Goal: Information Seeking & Learning: Learn about a topic

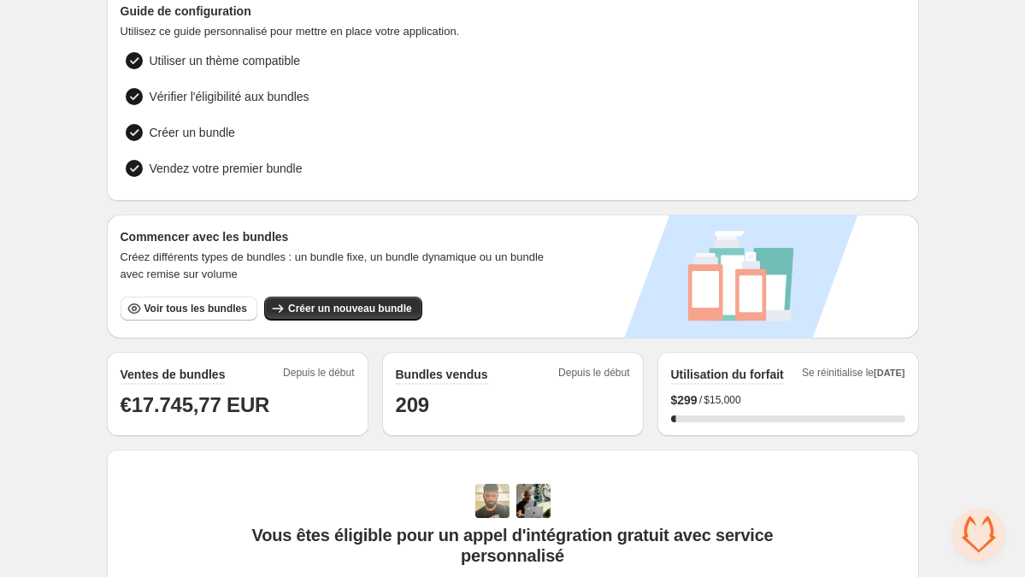
scroll to position [105, 0]
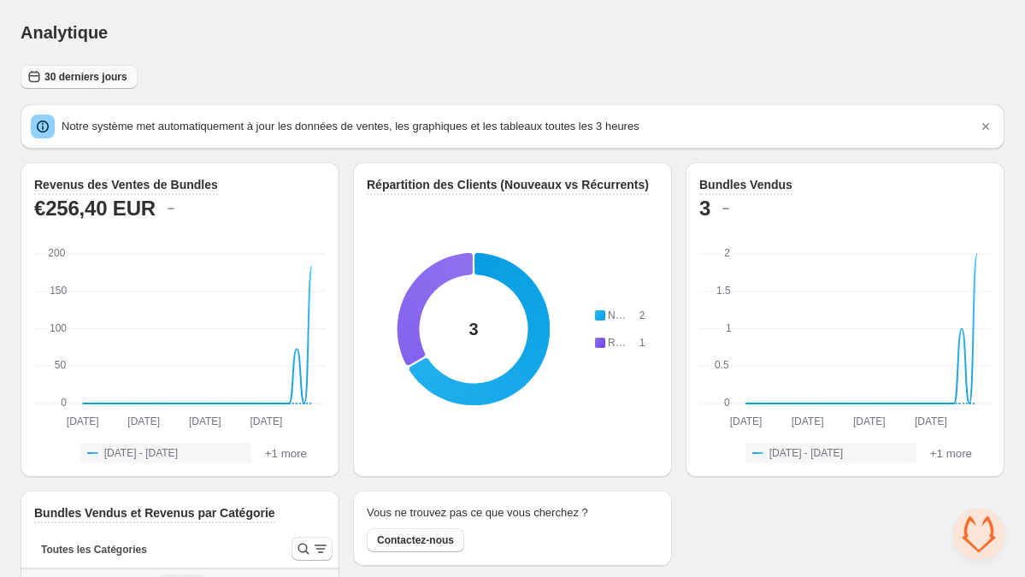
click at [113, 83] on span "30 derniers jours" at bounding box center [85, 77] width 83 height 14
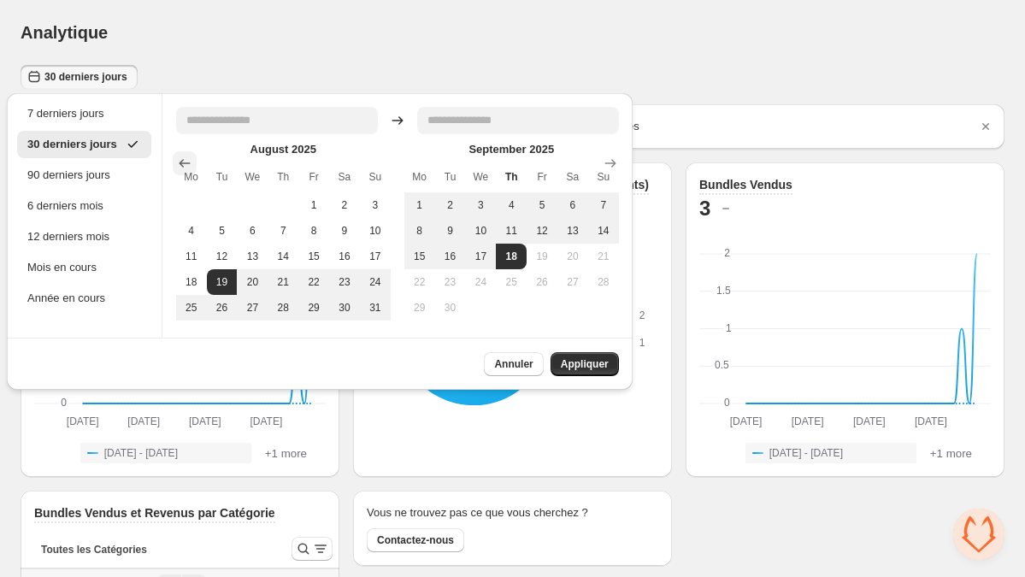
click at [191, 161] on icon "Show previous month, July 2025" at bounding box center [184, 163] width 17 height 17
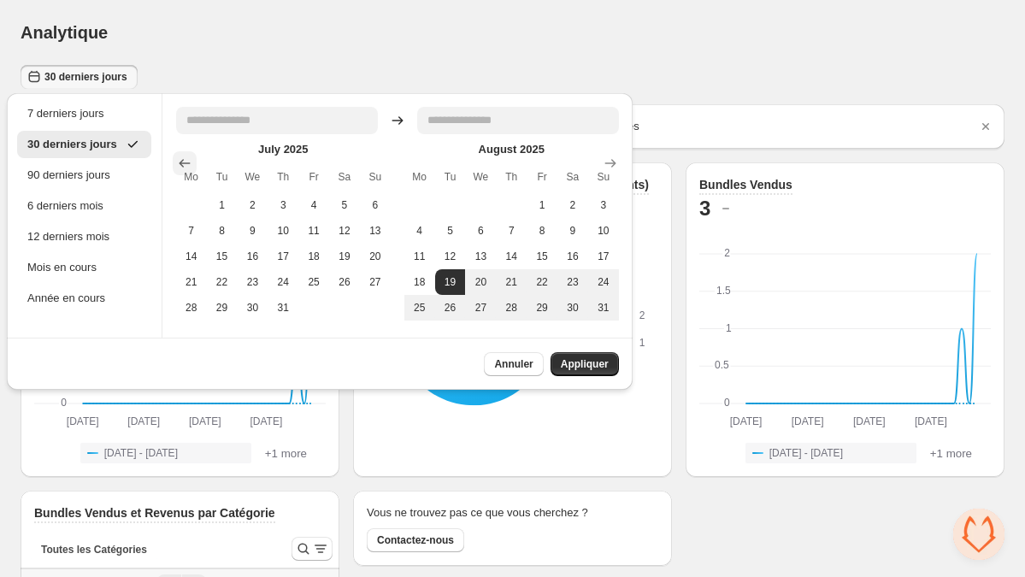
click at [191, 161] on icon "Show previous month, June 2025" at bounding box center [184, 163] width 17 height 17
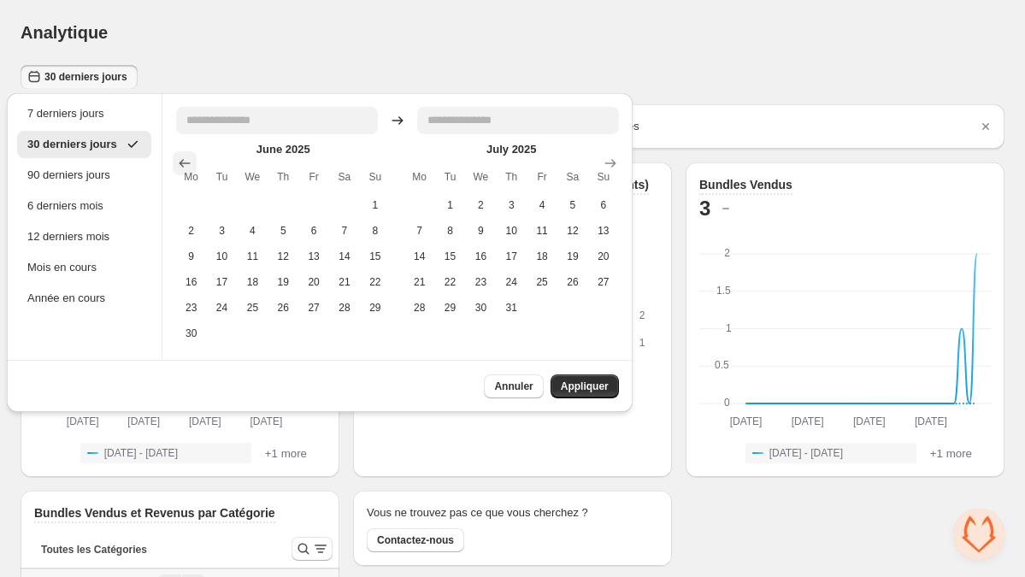
click at [191, 161] on icon "Show previous month, May 2025" at bounding box center [184, 163] width 17 height 17
click at [280, 197] on button "1" at bounding box center [283, 205] width 31 height 26
type input "**********"
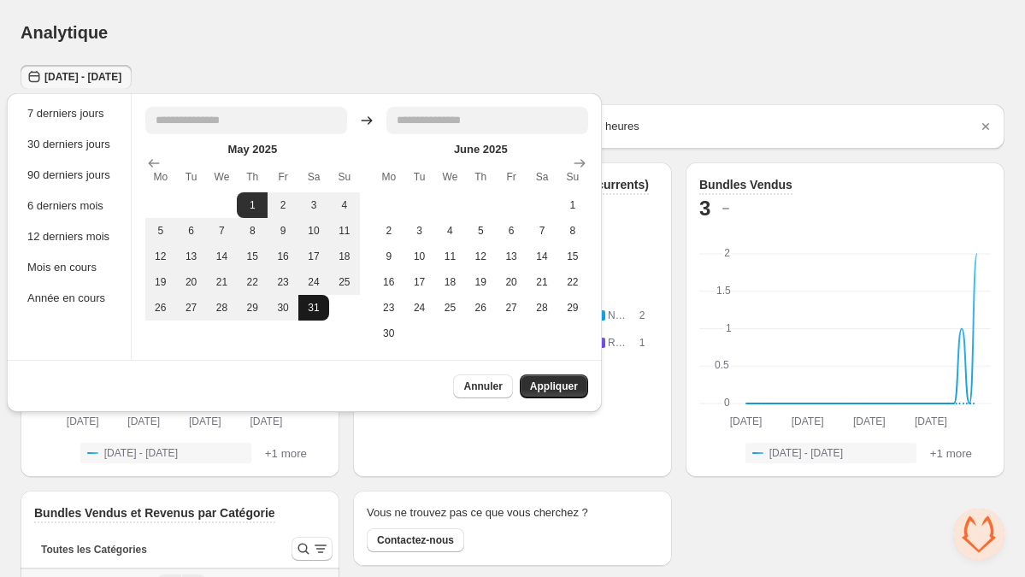
click at [318, 304] on button "31" at bounding box center [313, 308] width 31 height 26
type input "**********"
click at [543, 385] on span "Appliquer" at bounding box center [554, 387] width 48 height 14
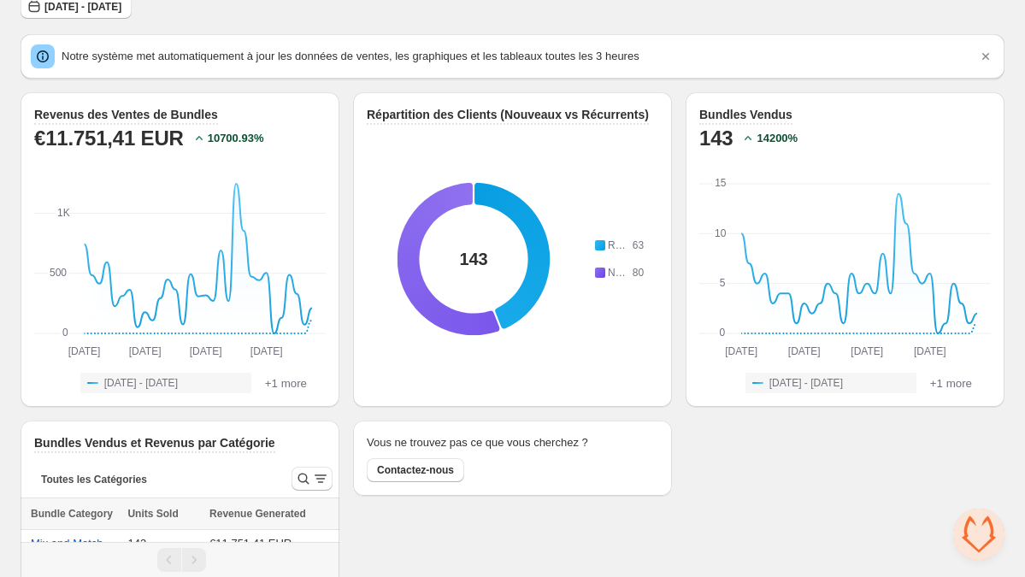
scroll to position [98, 0]
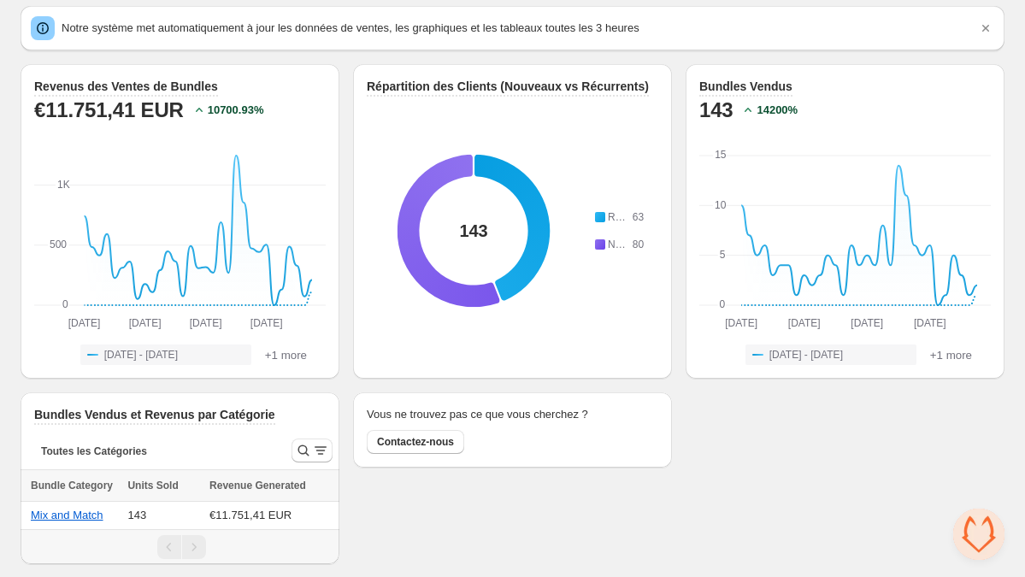
click at [707, 413] on div "Revenus des Ventes de Bundles €11.751,41 EUR 10700.93 % May 1st May 1st May 9th…" at bounding box center [513, 314] width 984 height 500
click at [73, 517] on button "Mix and Match" at bounding box center [67, 515] width 73 height 13
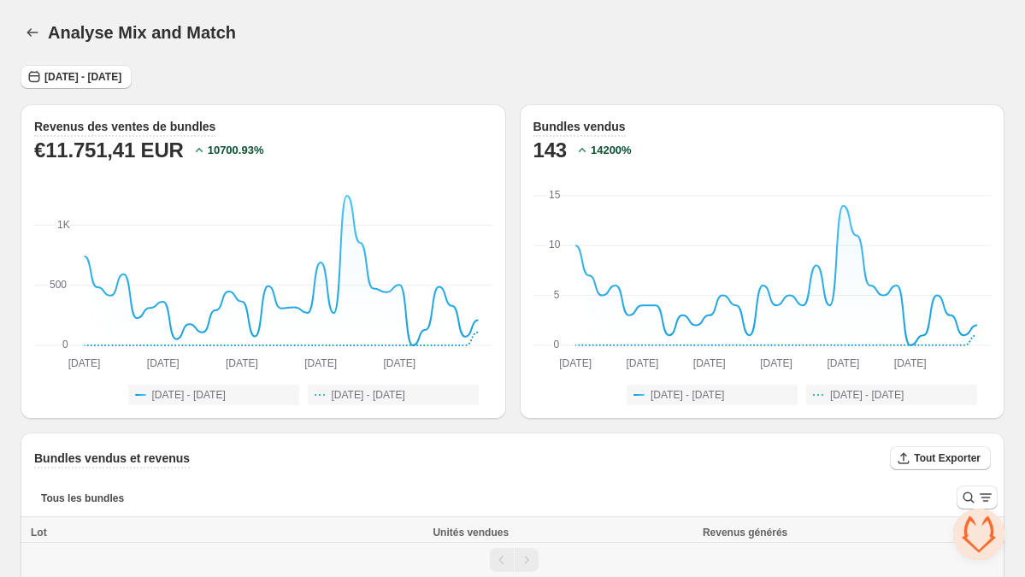
scroll to position [46, 0]
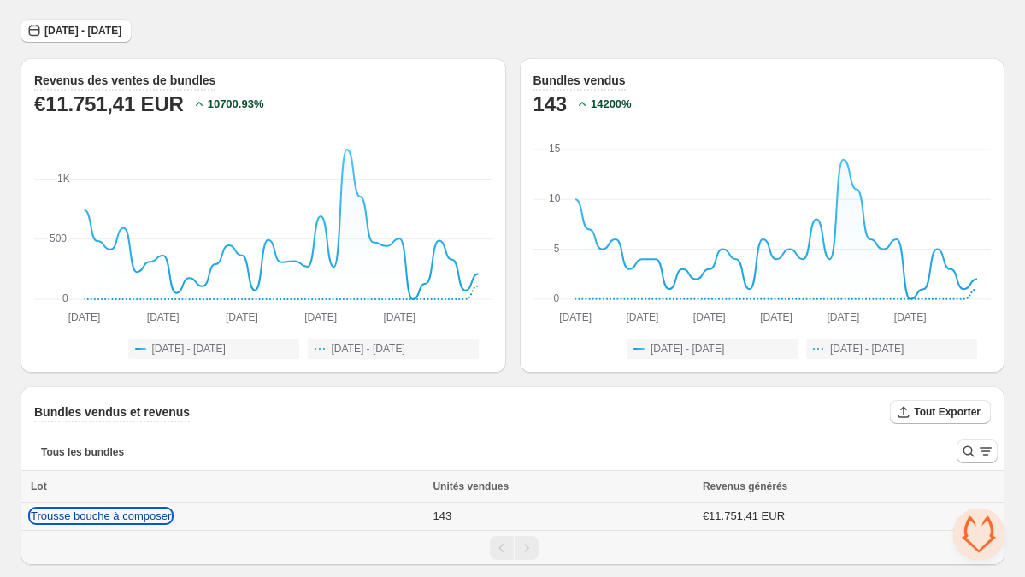
click at [165, 519] on button "Trousse bouche à composer" at bounding box center [101, 515] width 140 height 13
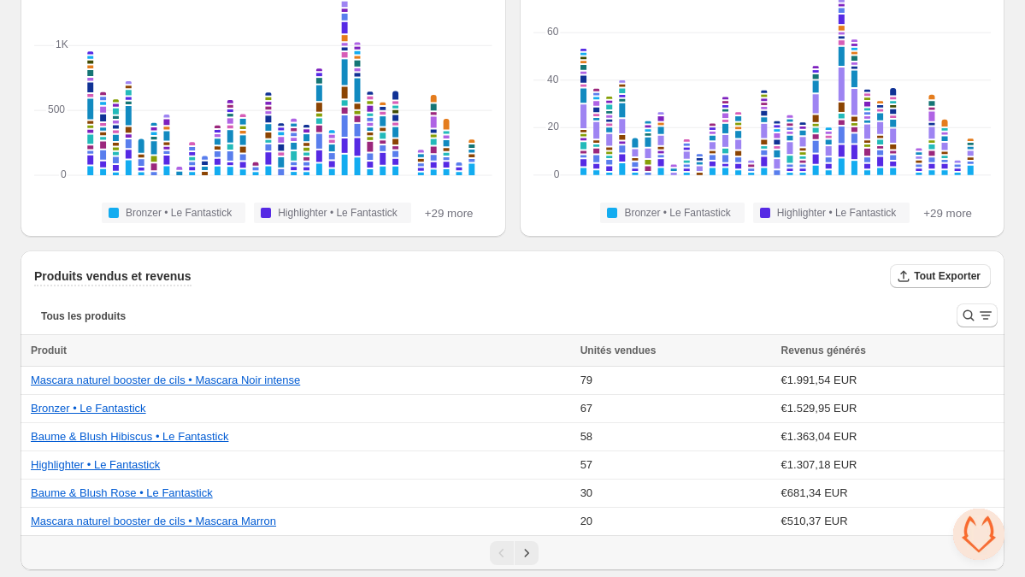
scroll to position [187, 0]
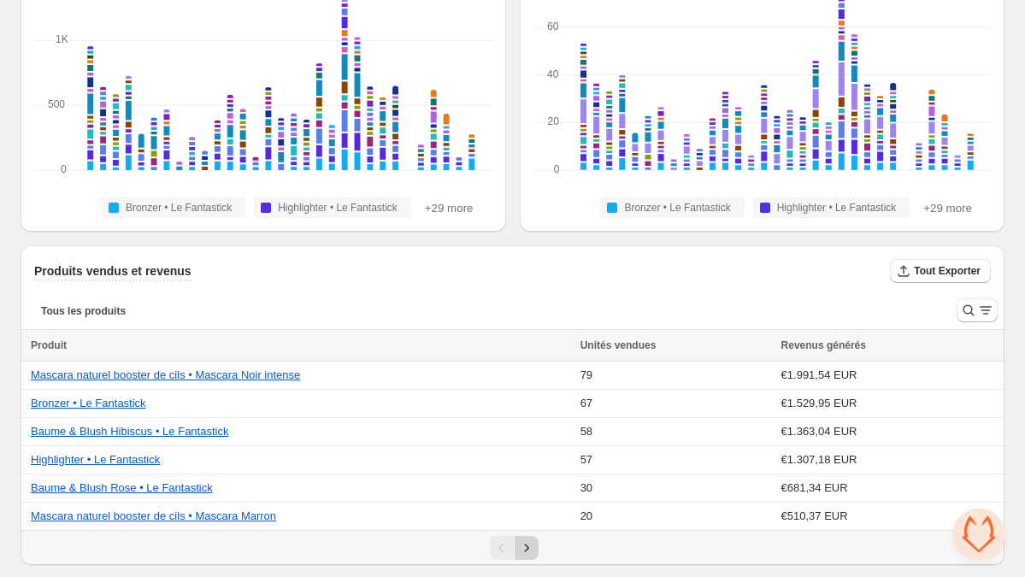
click at [529, 550] on icon "Next" at bounding box center [526, 547] width 17 height 17
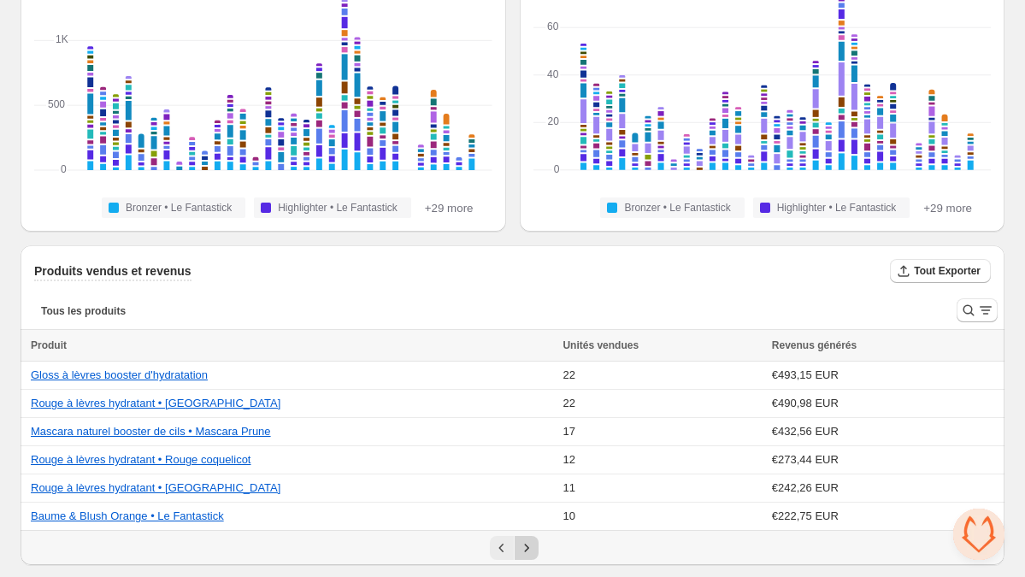
click at [529, 550] on icon "Next" at bounding box center [526, 547] width 17 height 17
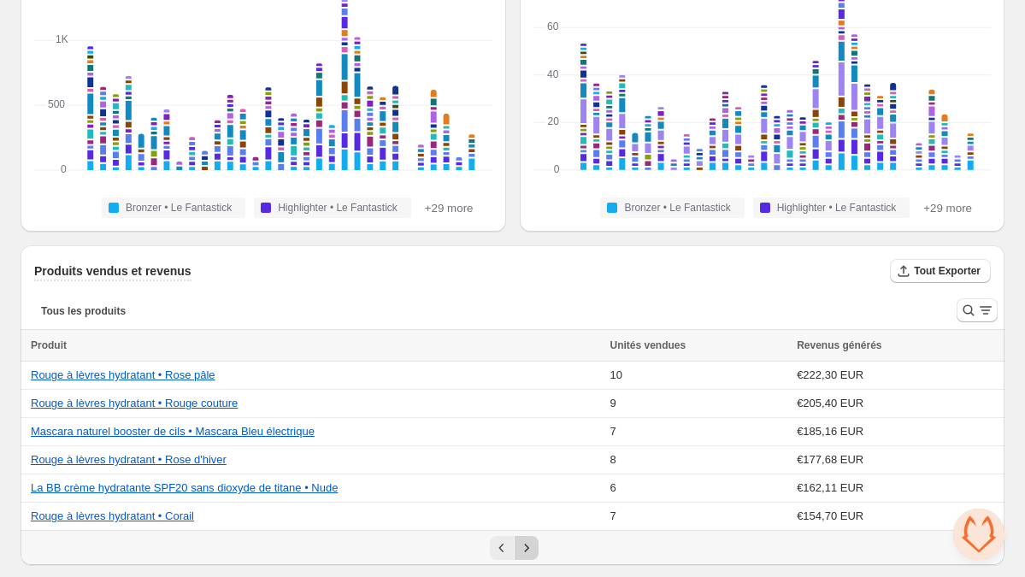
click at [529, 550] on icon "Next" at bounding box center [526, 547] width 17 height 17
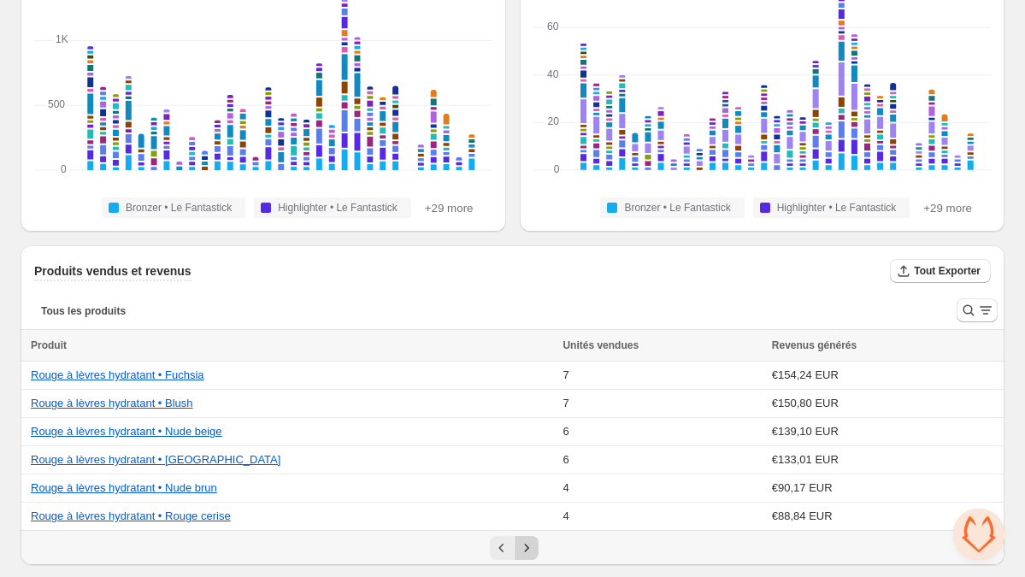
click at [529, 550] on icon "Next" at bounding box center [526, 547] width 17 height 17
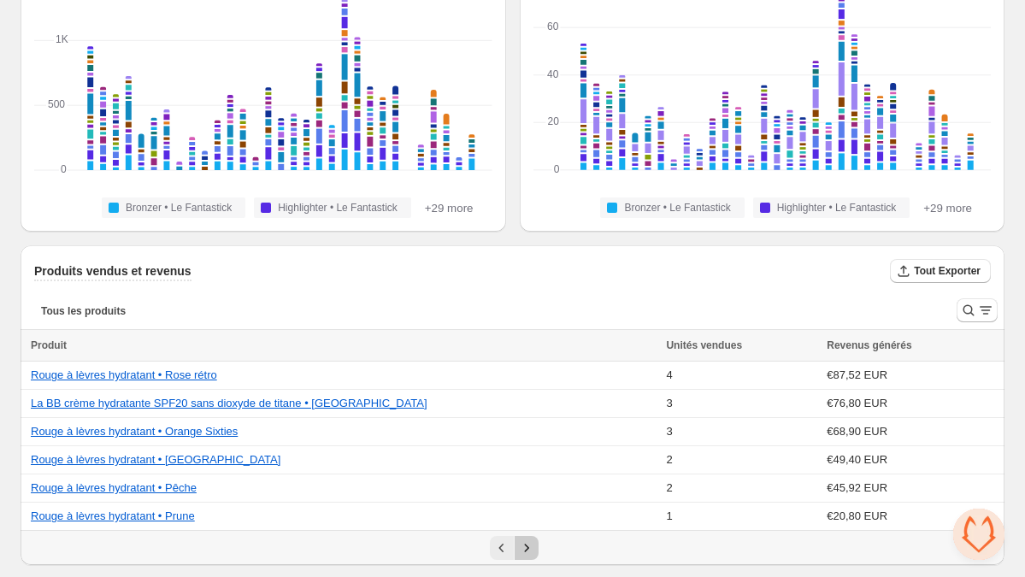
click at [529, 549] on icon "Next" at bounding box center [526, 547] width 17 height 17
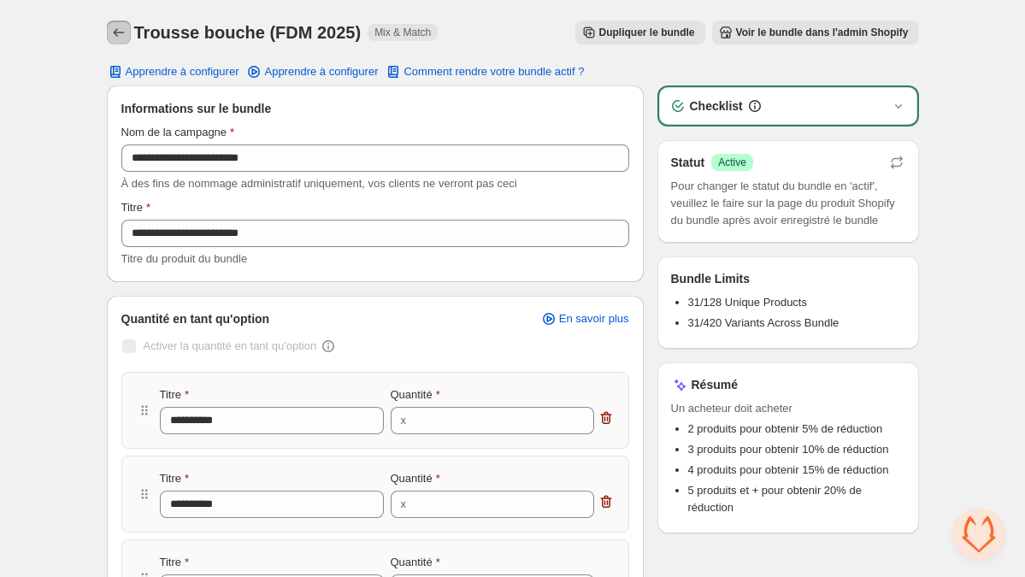
click at [121, 35] on icon "Back" at bounding box center [118, 32] width 17 height 17
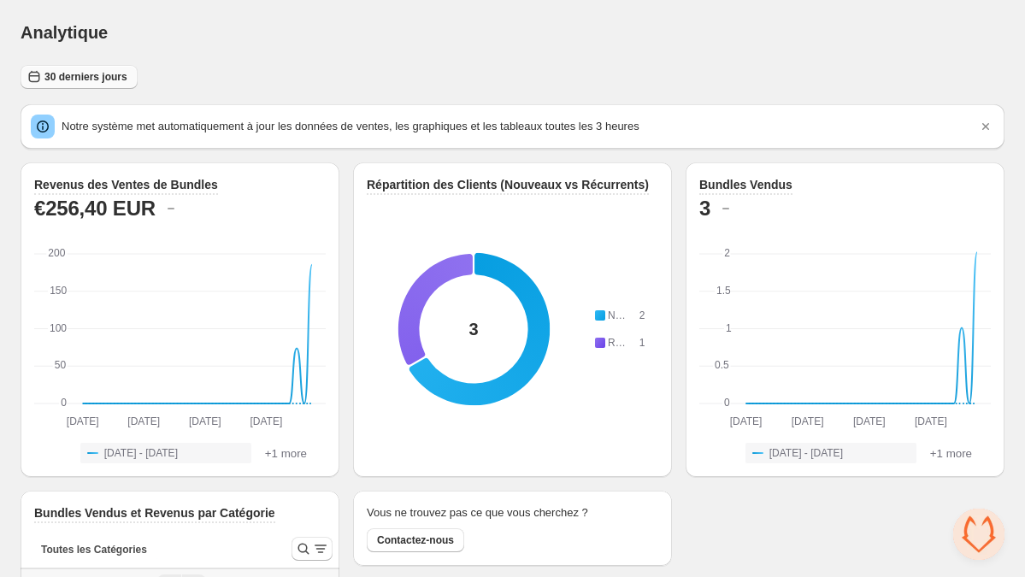
click at [94, 76] on span "30 derniers jours" at bounding box center [85, 77] width 83 height 14
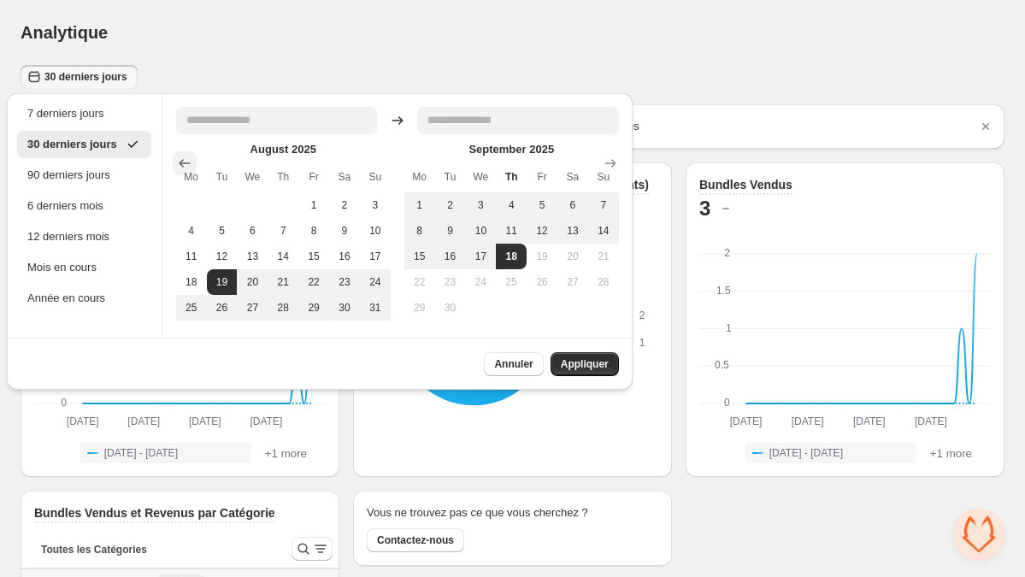
click at [188, 159] on icon "Show previous month, July 2025" at bounding box center [184, 163] width 17 height 17
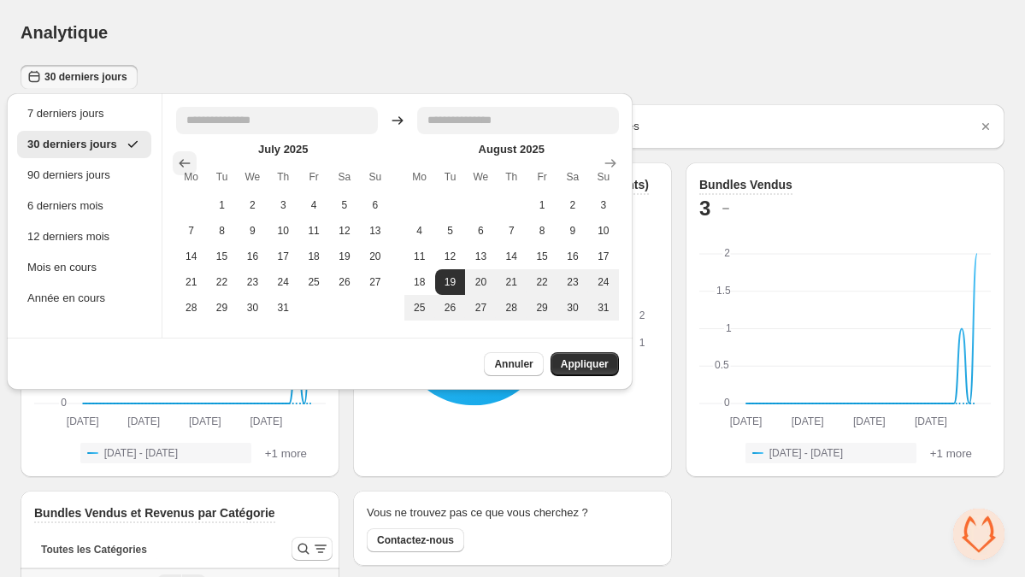
click at [188, 159] on icon "Show previous month, June 2025" at bounding box center [184, 163] width 17 height 17
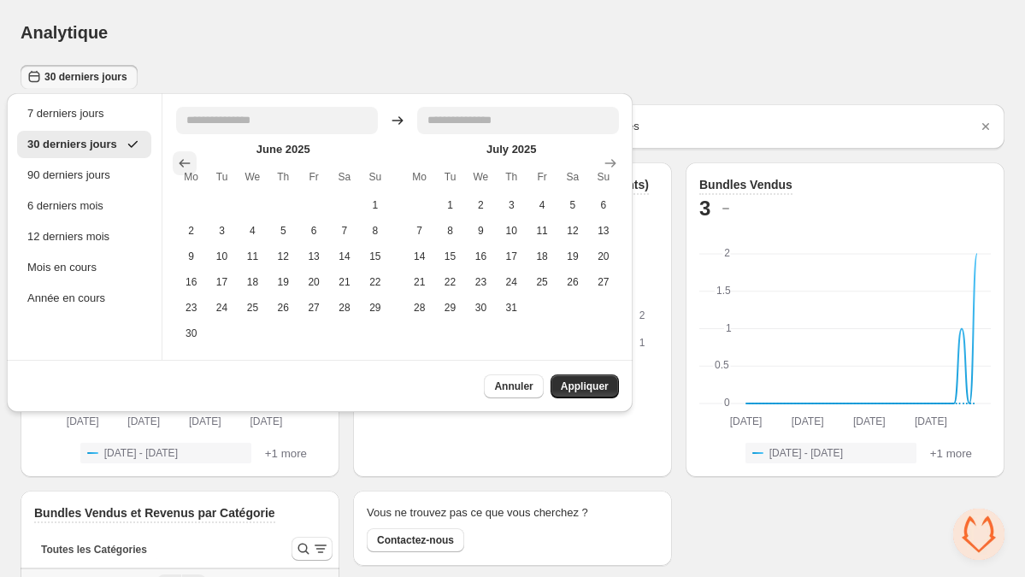
click at [188, 159] on icon "Show previous month, May 2025" at bounding box center [184, 163] width 17 height 17
click at [288, 197] on button "1" at bounding box center [283, 205] width 31 height 26
type input "**********"
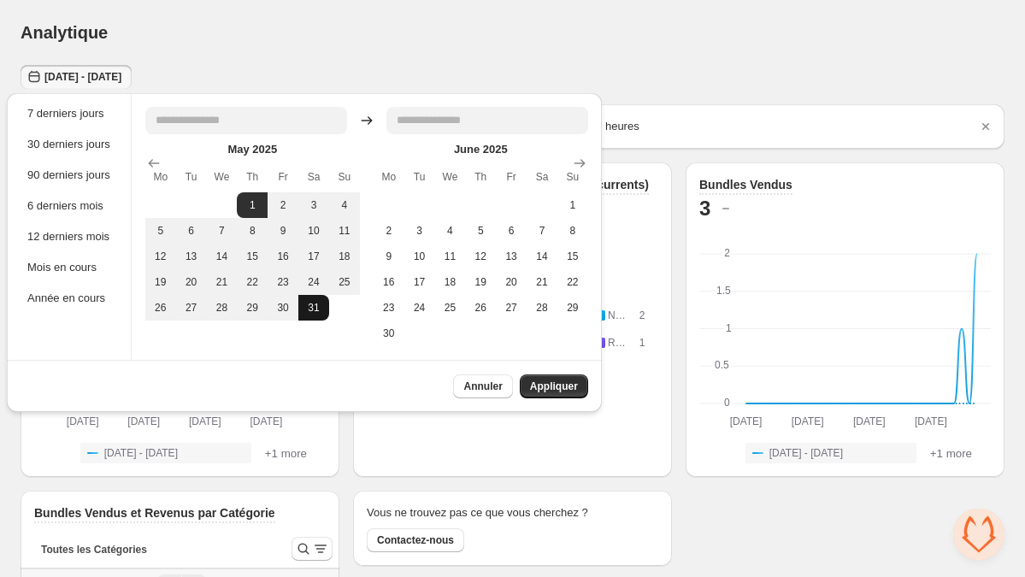
click at [321, 314] on button "31" at bounding box center [313, 308] width 31 height 26
type input "**********"
click at [568, 380] on span "Appliquer" at bounding box center [554, 387] width 48 height 14
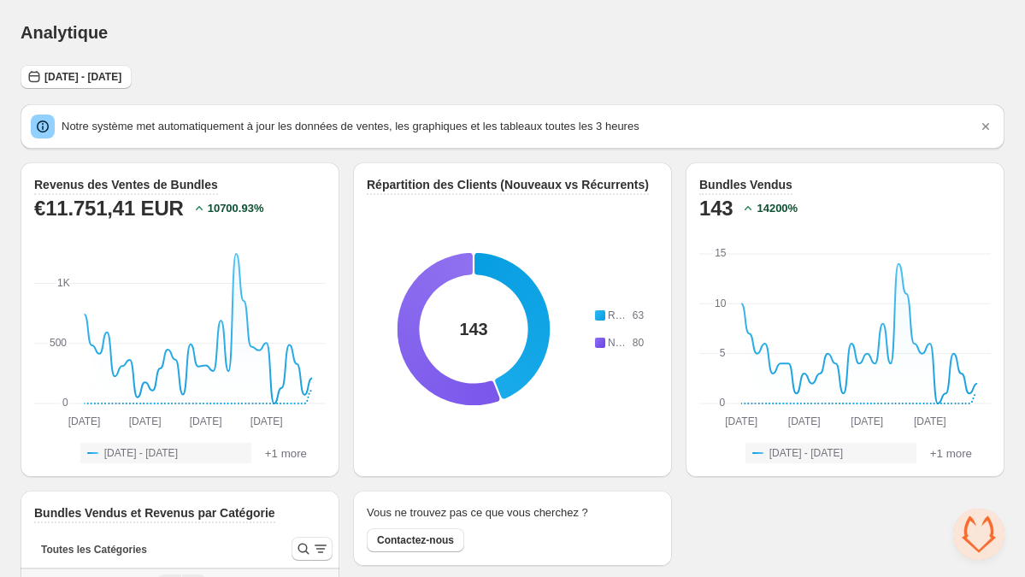
scroll to position [98, 0]
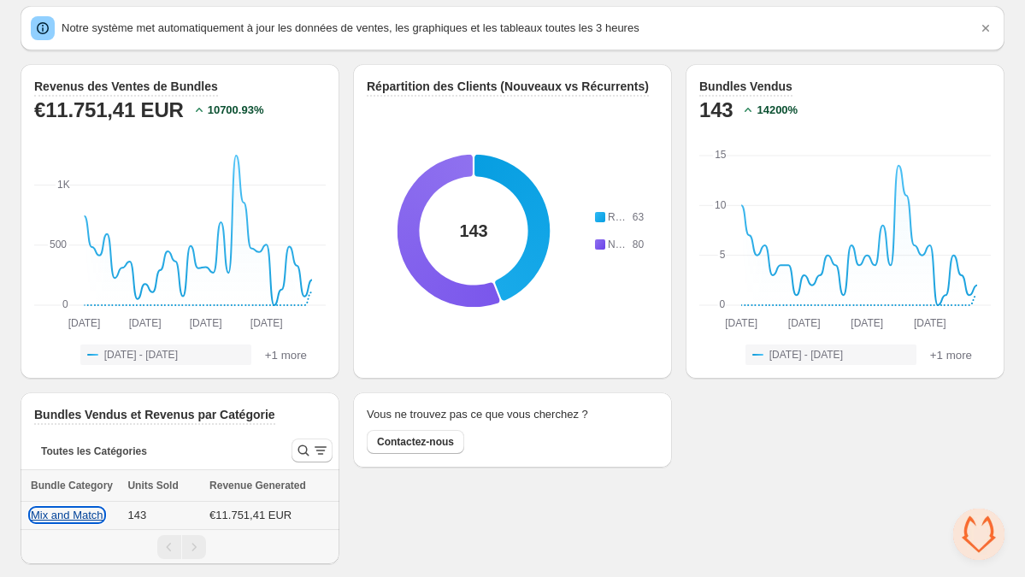
click at [80, 518] on button "Mix and Match" at bounding box center [67, 515] width 73 height 13
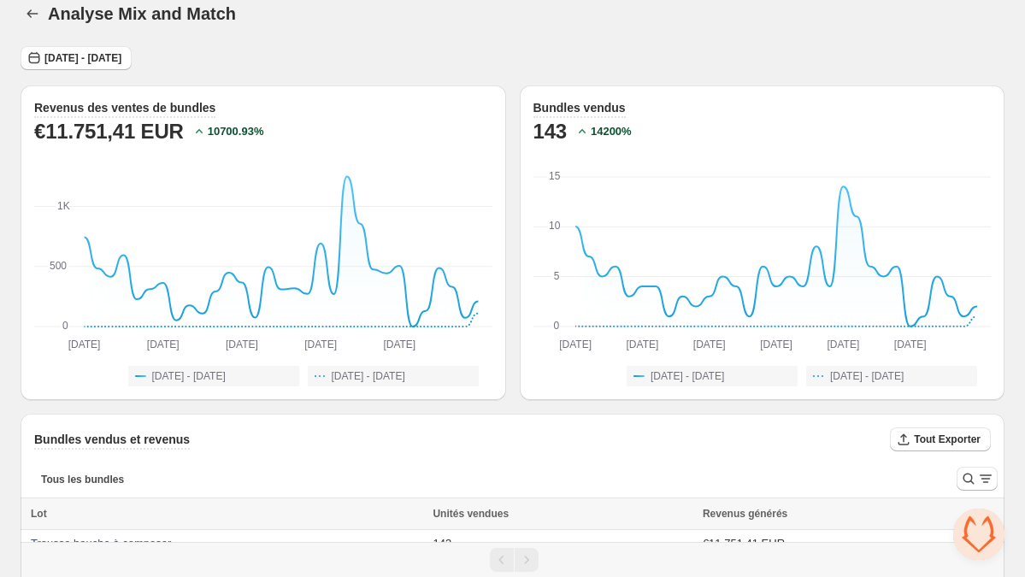
scroll to position [46, 0]
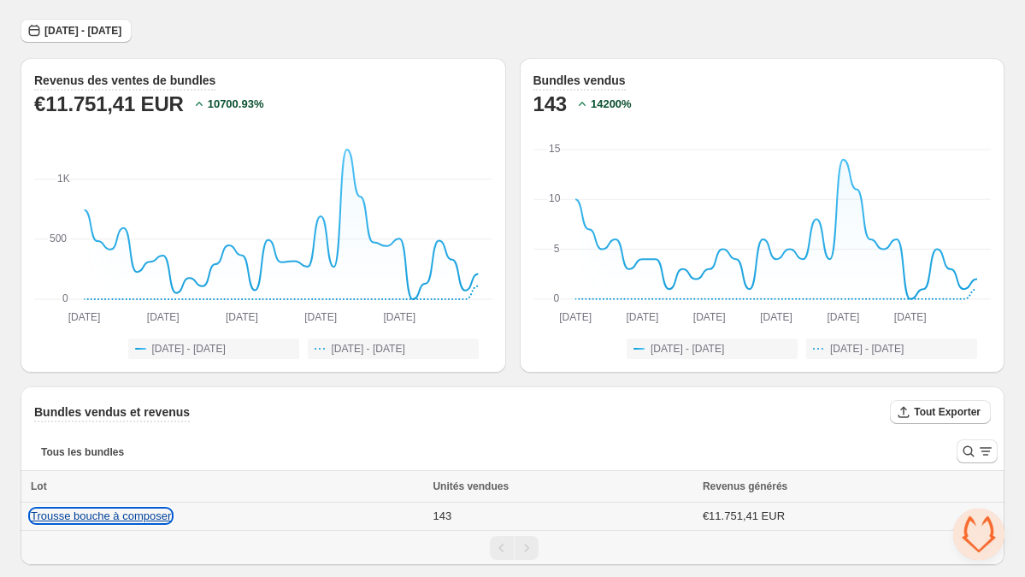
click at [154, 512] on button "Trousse bouche à composer" at bounding box center [101, 515] width 140 height 13
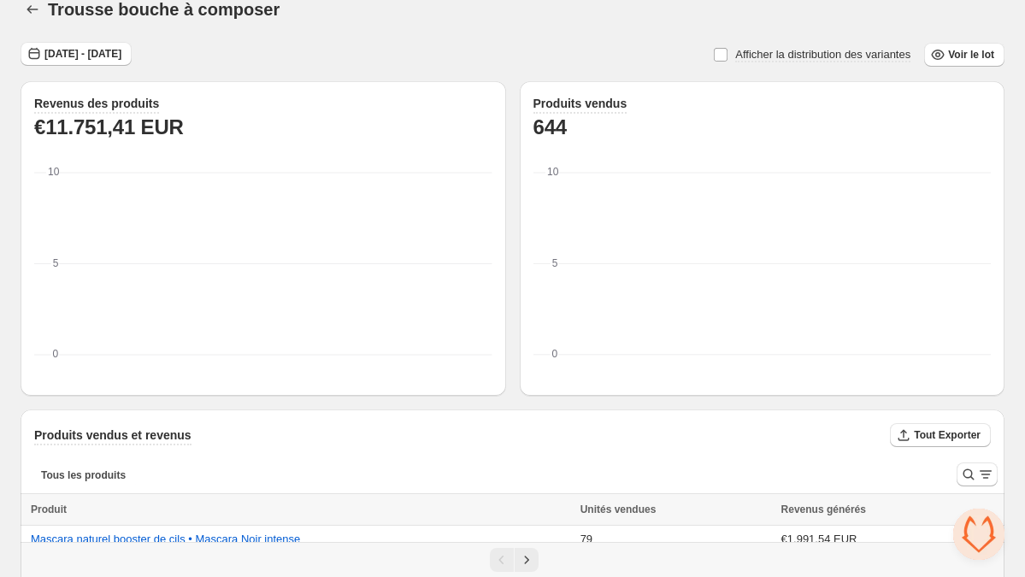
scroll to position [187, 0]
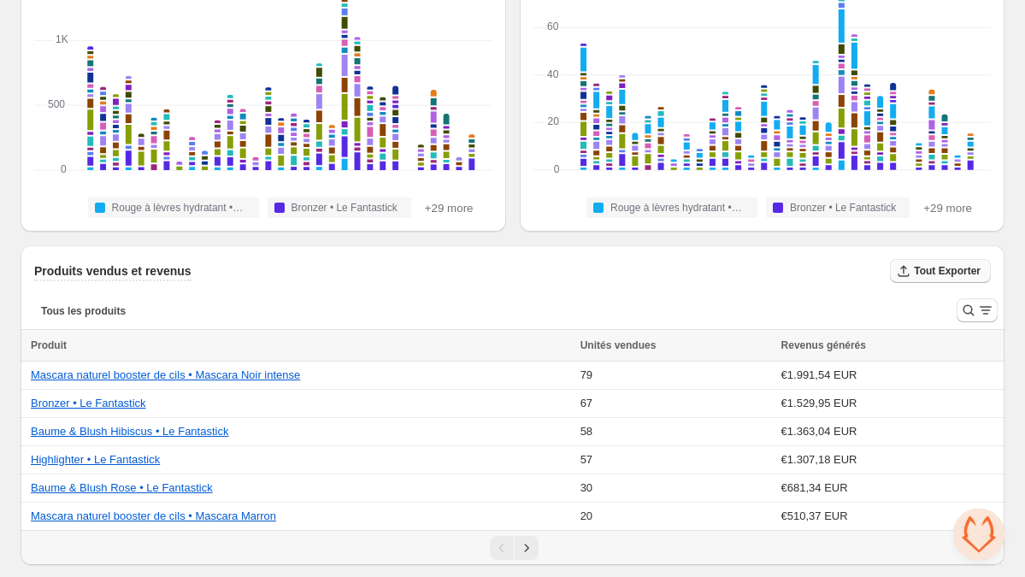
click at [941, 268] on span "Tout Exporter" at bounding box center [947, 271] width 67 height 14
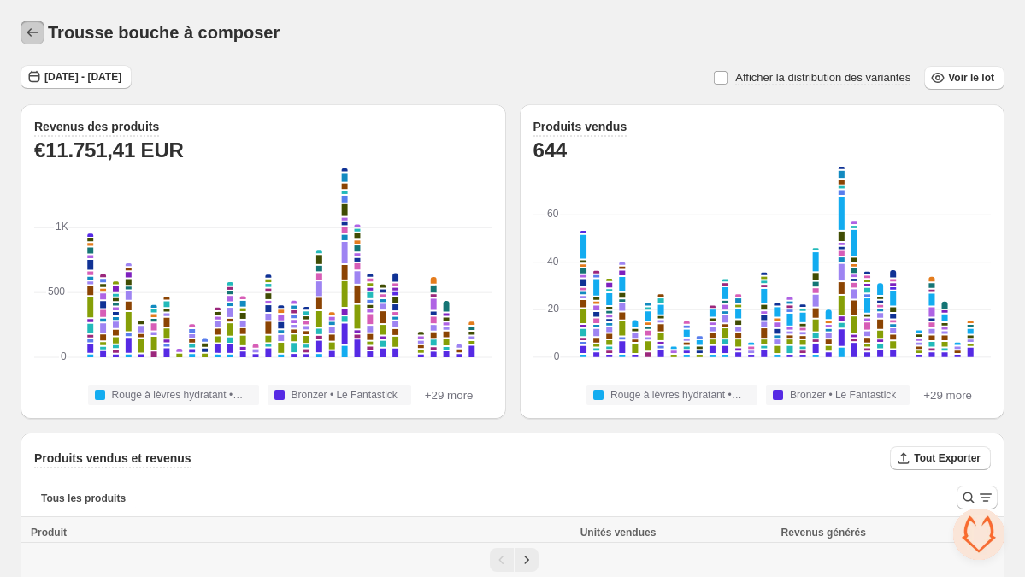
click at [22, 28] on button "button" at bounding box center [33, 33] width 24 height 24
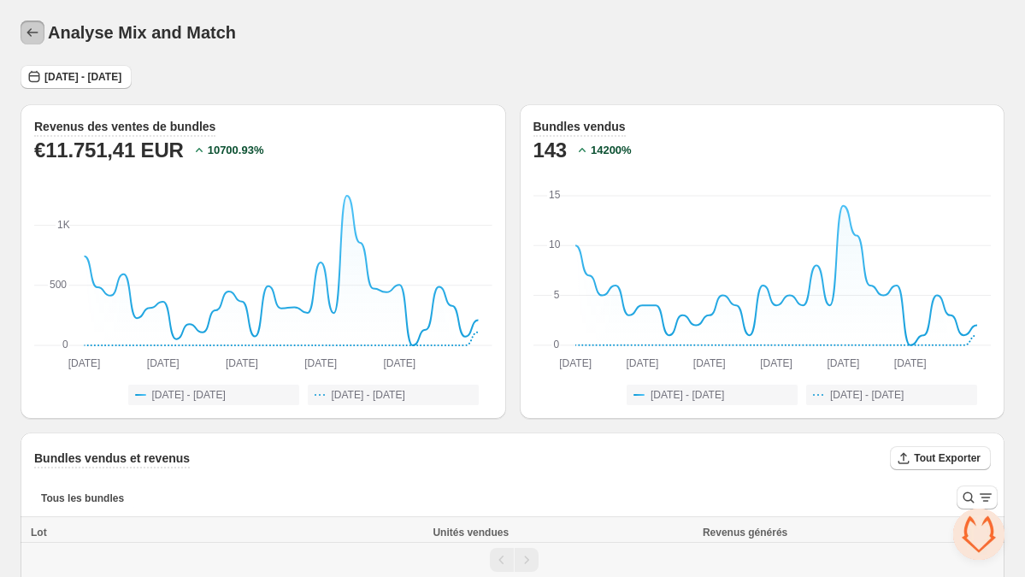
click at [31, 30] on icon "button" at bounding box center [32, 32] width 17 height 17
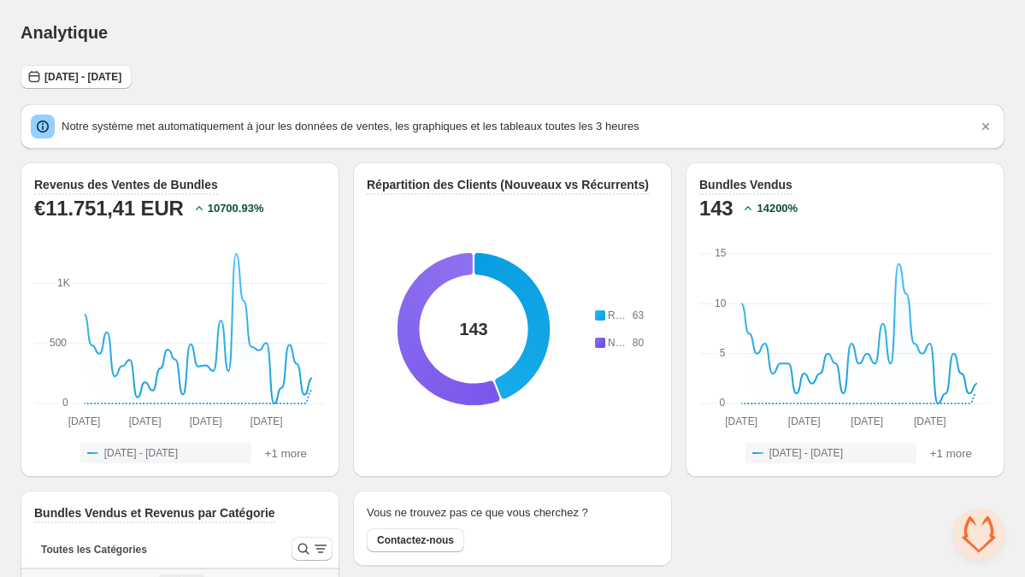
scroll to position [98, 0]
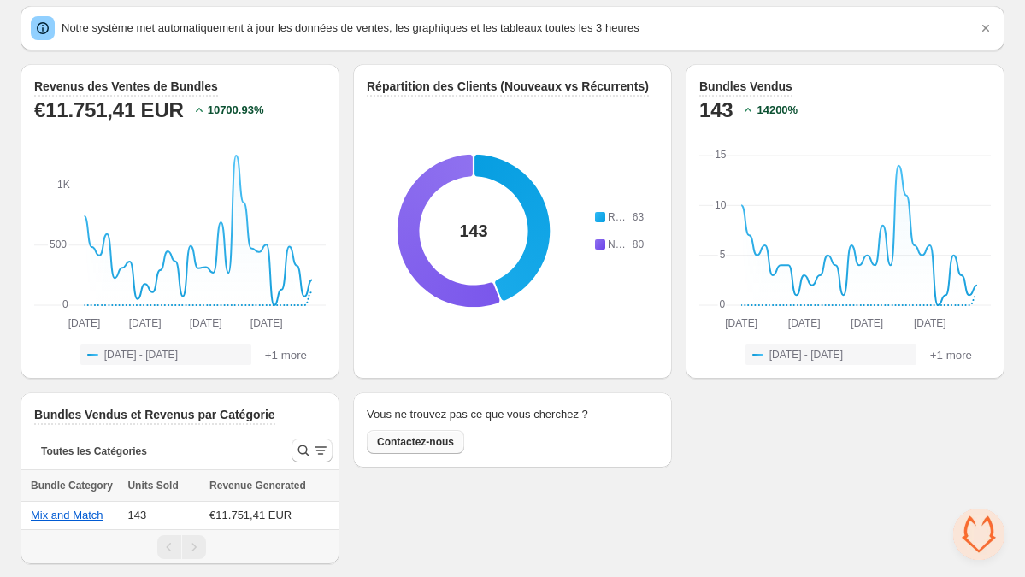
click at [410, 442] on span "Contactez-nous" at bounding box center [415, 442] width 77 height 14
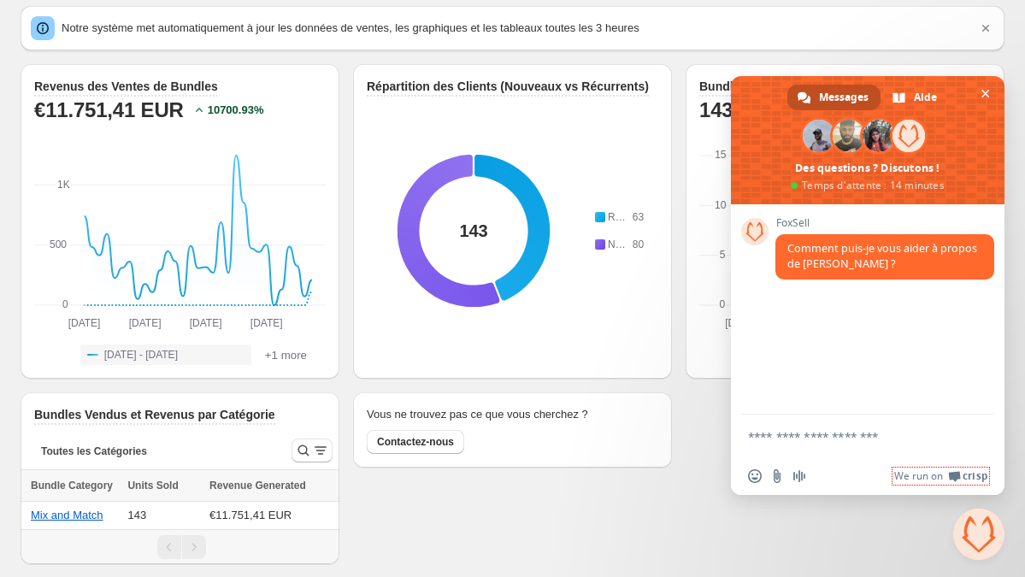
click at [871, 429] on textarea "Entrez votre message..." at bounding box center [849, 436] width 202 height 15
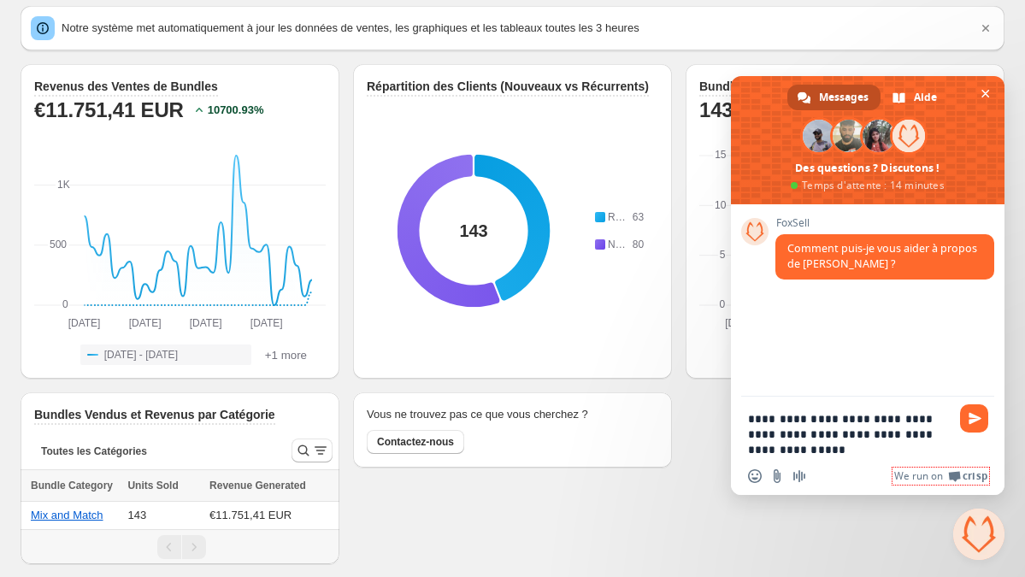
type textarea "**********"
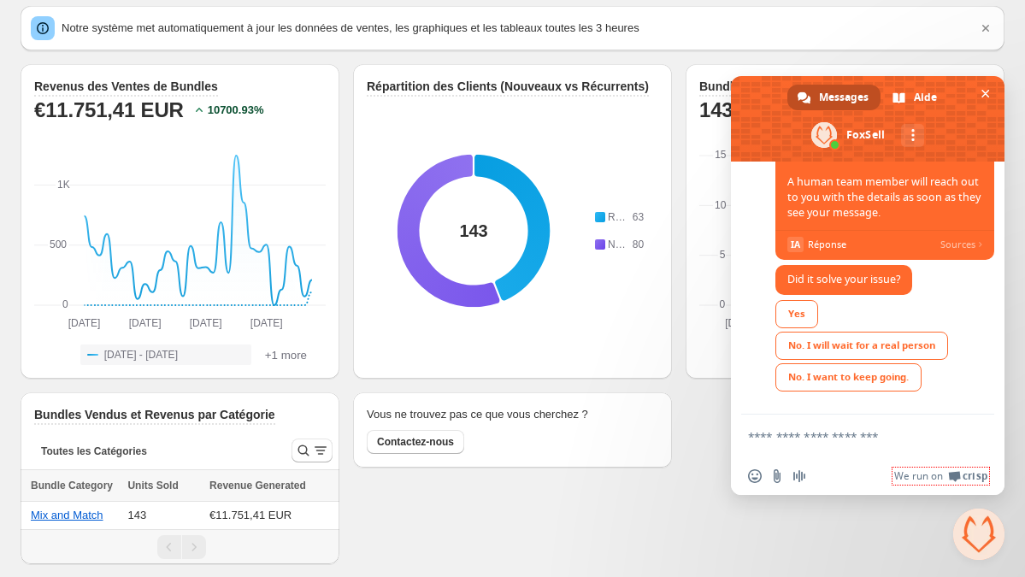
scroll to position [332, 0]
click at [924, 348] on div "No. I will wait for a real person" at bounding box center [861, 346] width 173 height 28
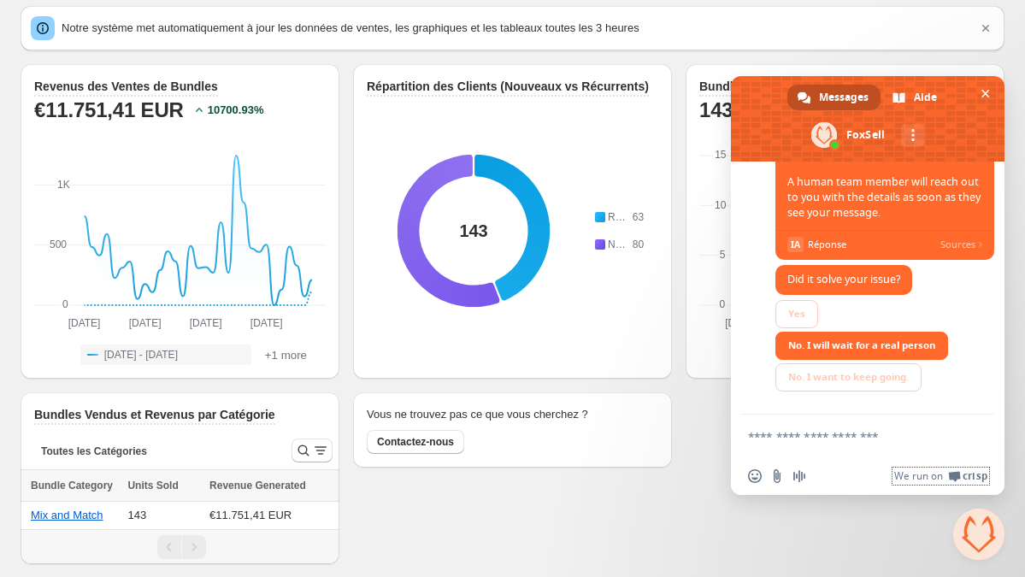
click at [886, 432] on textarea "Entrez votre message..." at bounding box center [849, 436] width 202 height 15
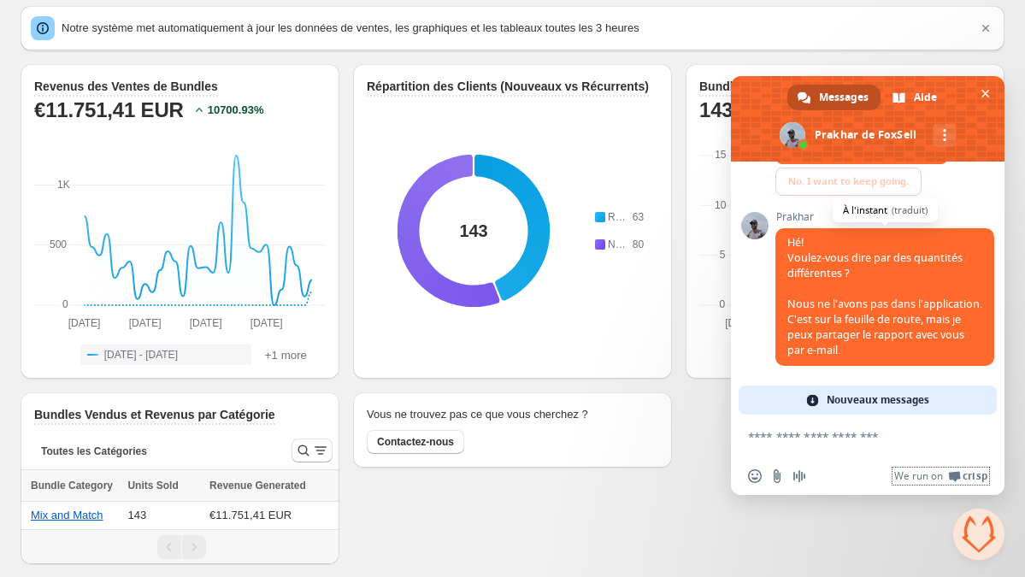
scroll to position [503, 0]
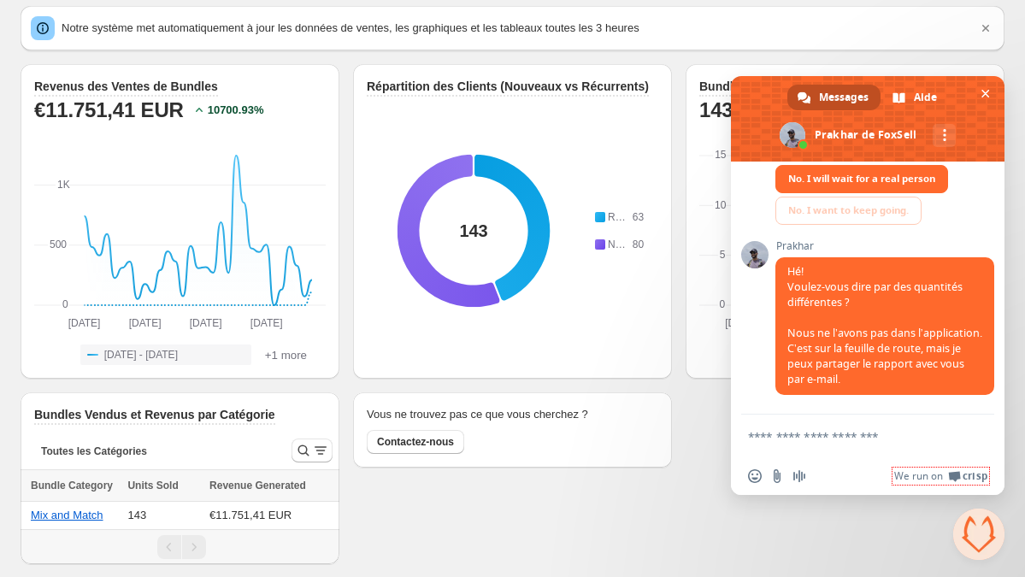
click at [821, 430] on textarea "Entrez votre message..." at bounding box center [849, 436] width 202 height 15
click at [805, 432] on textarea "Entrez votre message..." at bounding box center [849, 436] width 202 height 15
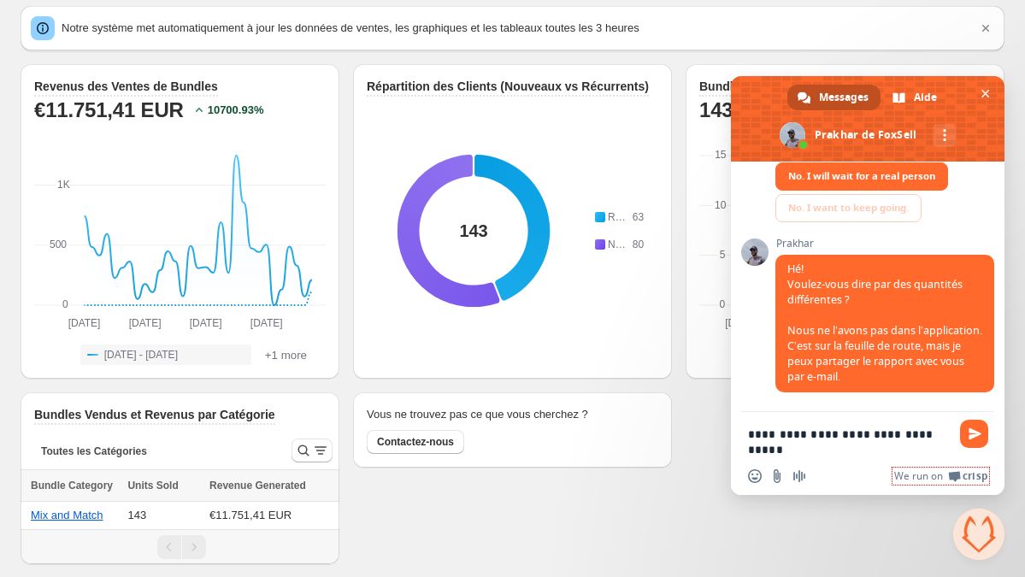
scroll to position [505, 0]
type textarea "**********"
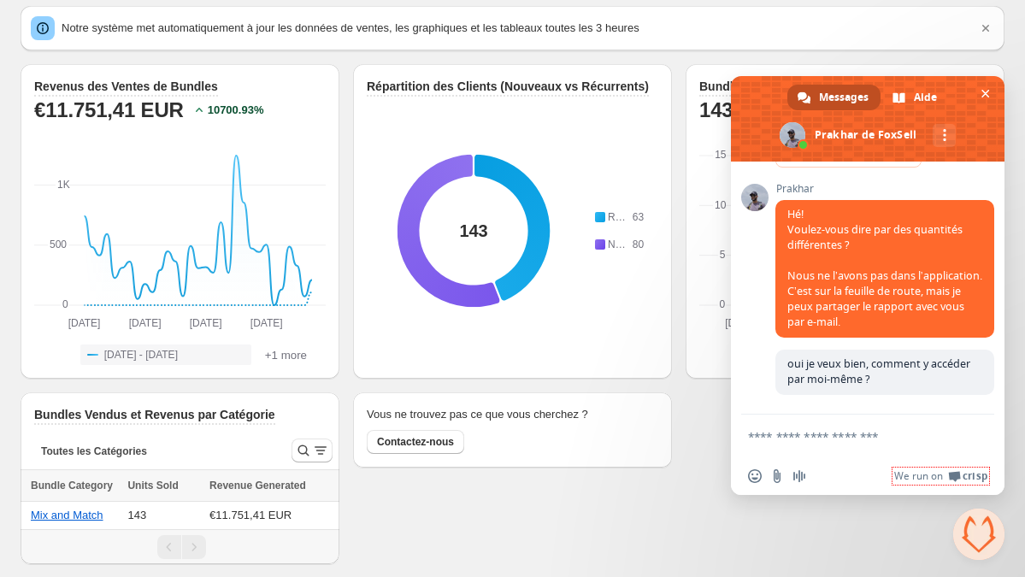
scroll to position [45, 0]
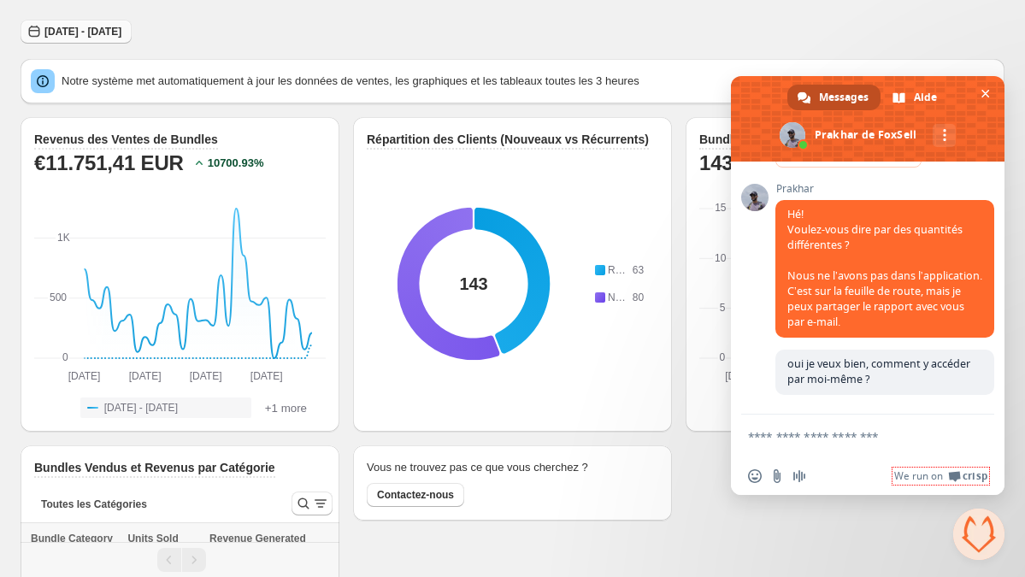
click at [92, 34] on span "[DATE] - [DATE]" at bounding box center [82, 32] width 77 height 14
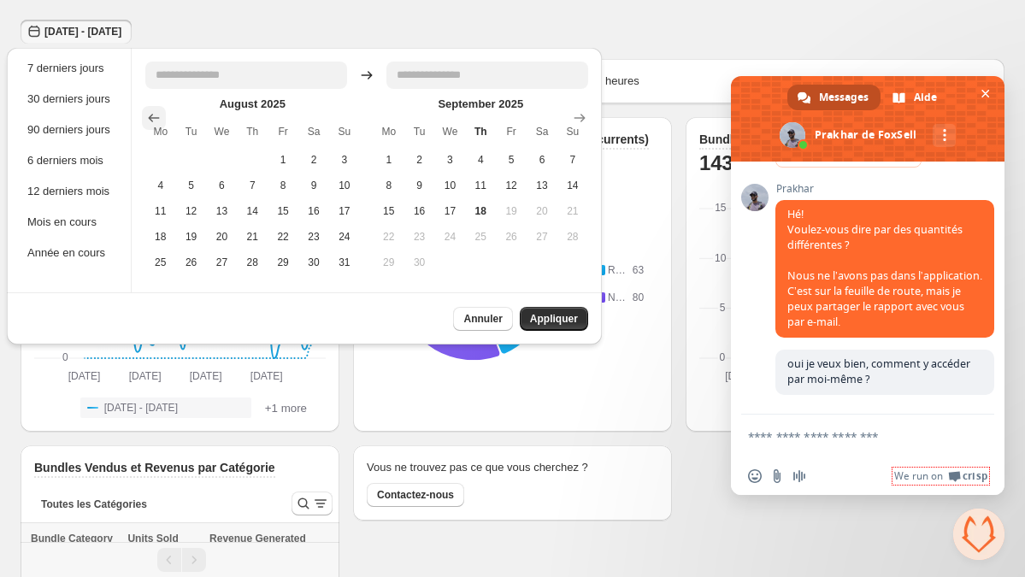
click at [156, 115] on icon "Show previous month, July 2025" at bounding box center [153, 117] width 17 height 17
click at [156, 115] on icon "Show previous month, June 2025" at bounding box center [153, 117] width 17 height 17
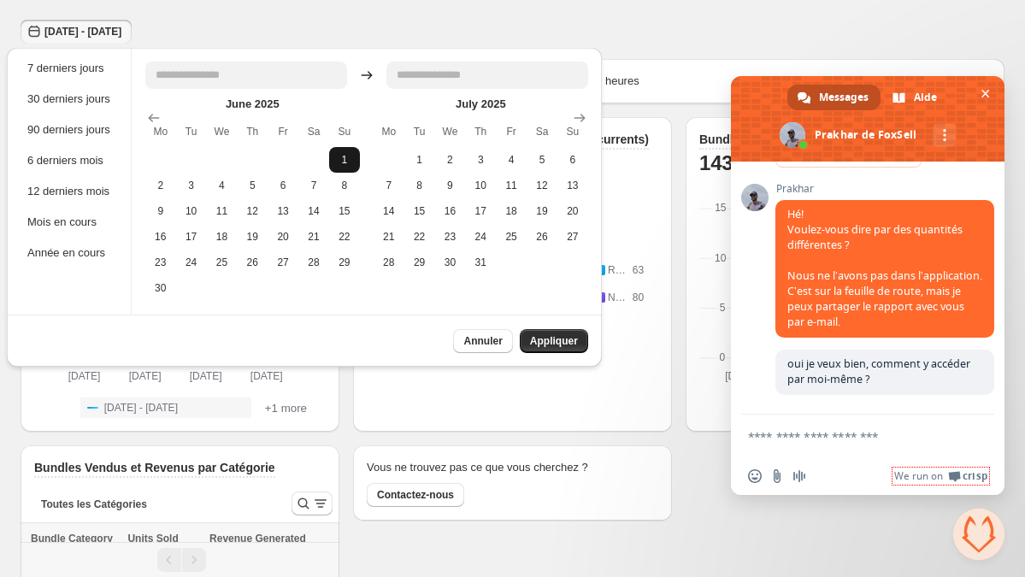
click at [345, 159] on button "1" at bounding box center [344, 160] width 31 height 26
type input "**********"
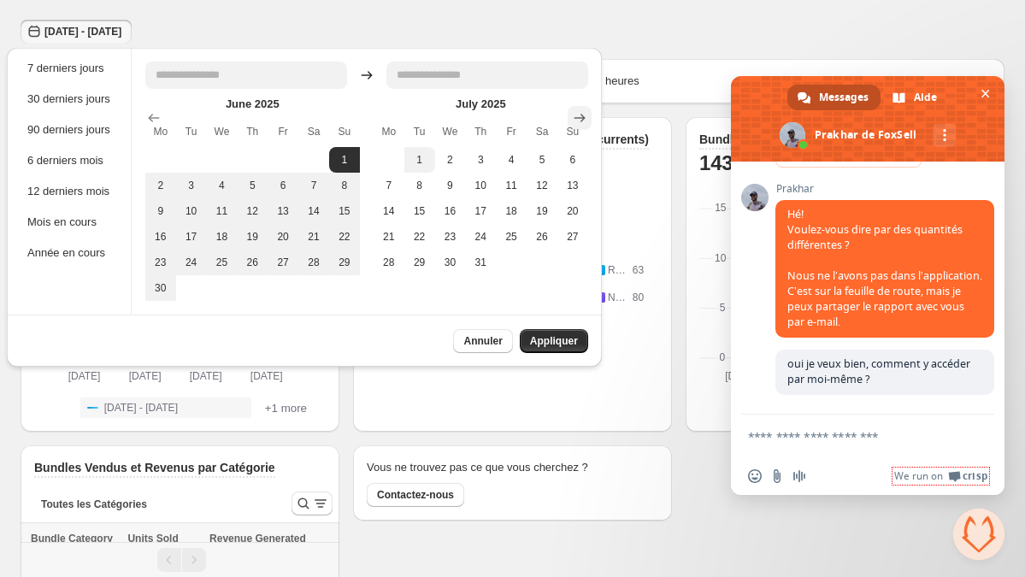
click at [580, 115] on icon "Show next month, August 2025" at bounding box center [579, 117] width 17 height 17
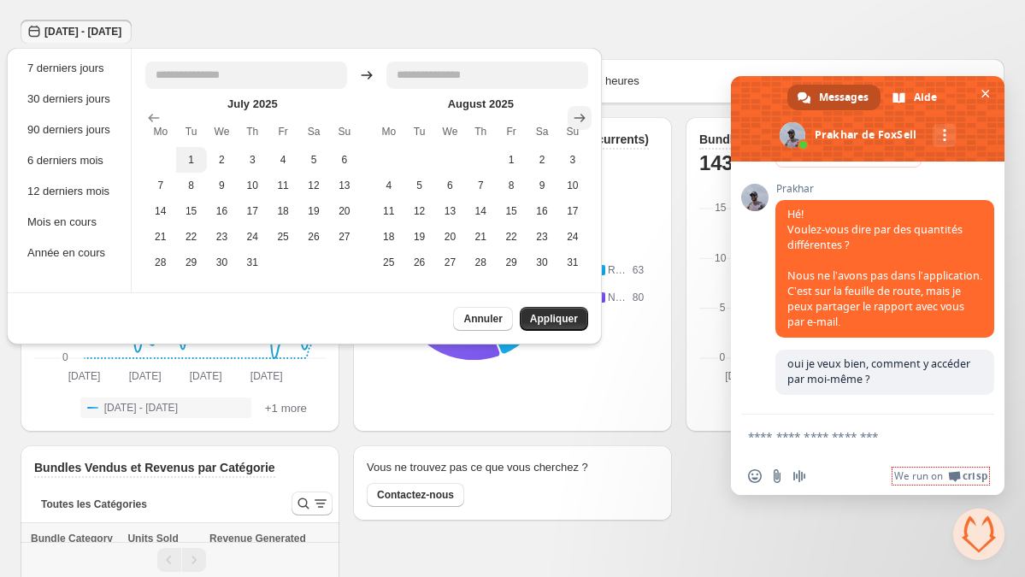
click at [580, 115] on icon "Show next month, September 2025" at bounding box center [579, 117] width 17 height 17
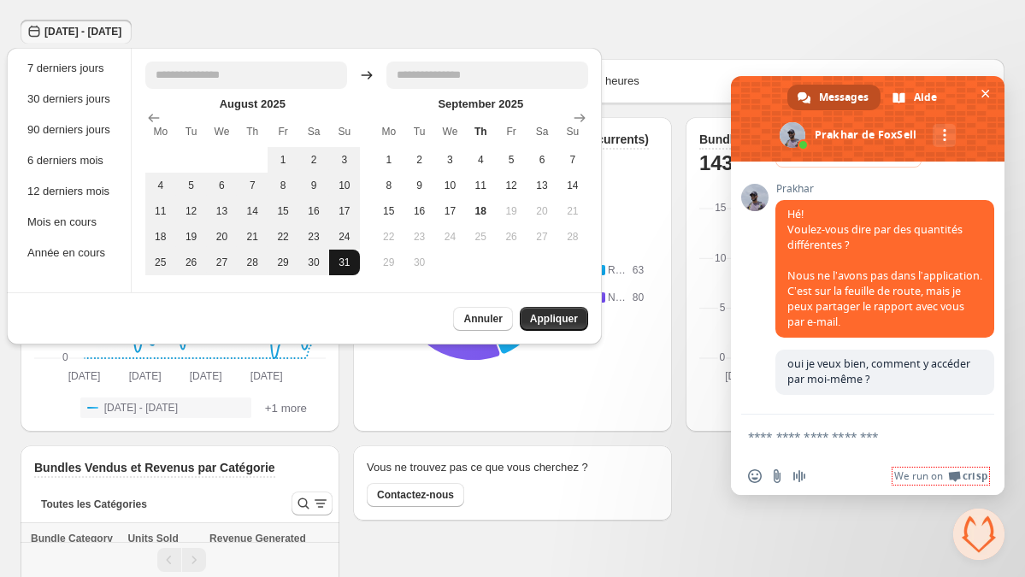
click at [355, 256] on button "31" at bounding box center [344, 263] width 31 height 26
type input "**********"
click at [568, 319] on span "Appliquer" at bounding box center [554, 319] width 48 height 14
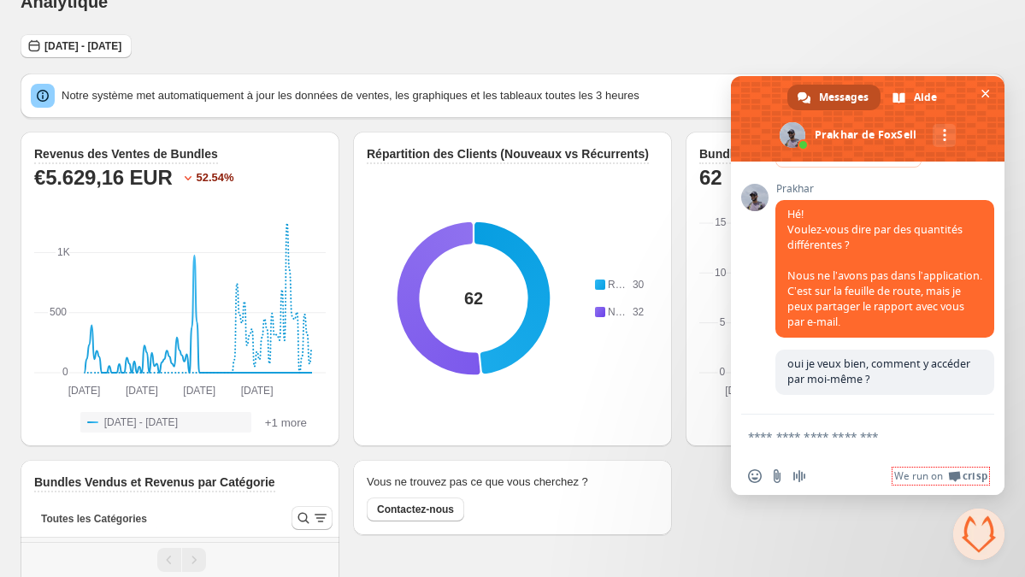
scroll to position [98, 0]
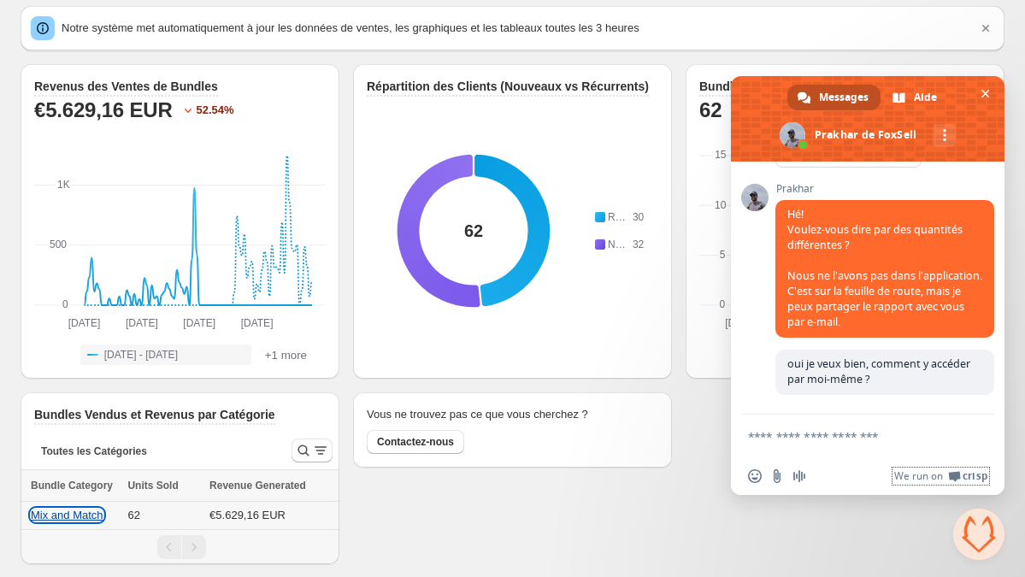
click at [83, 514] on button "Mix and Match" at bounding box center [67, 515] width 73 height 13
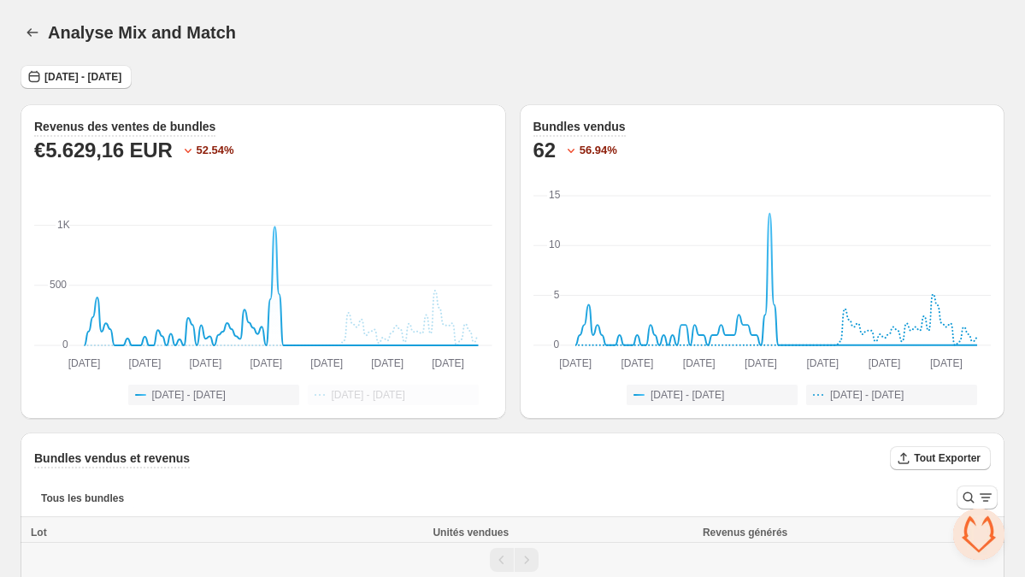
scroll to position [46, 0]
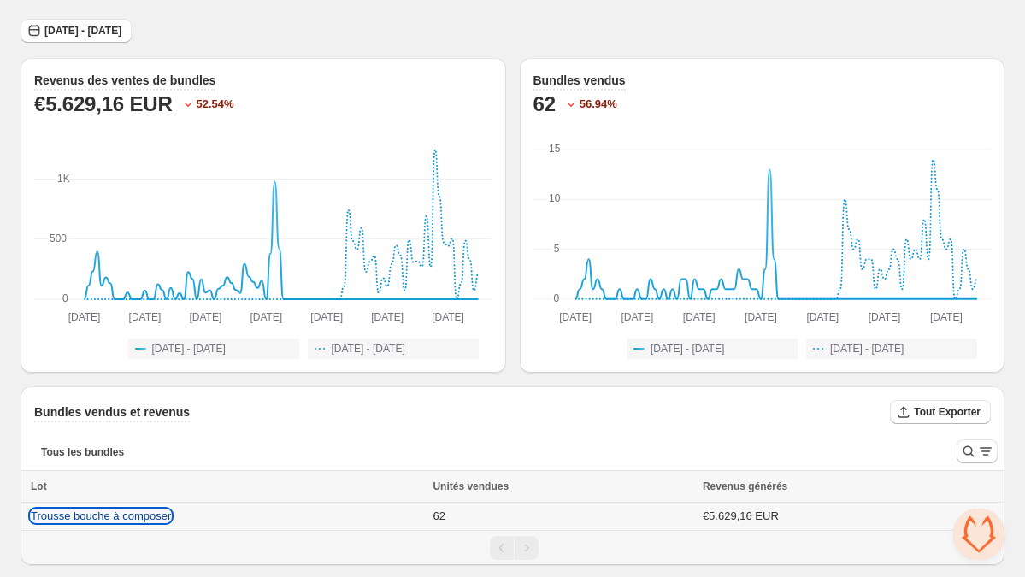
click at [156, 514] on button "Trousse bouche à composer" at bounding box center [101, 515] width 140 height 13
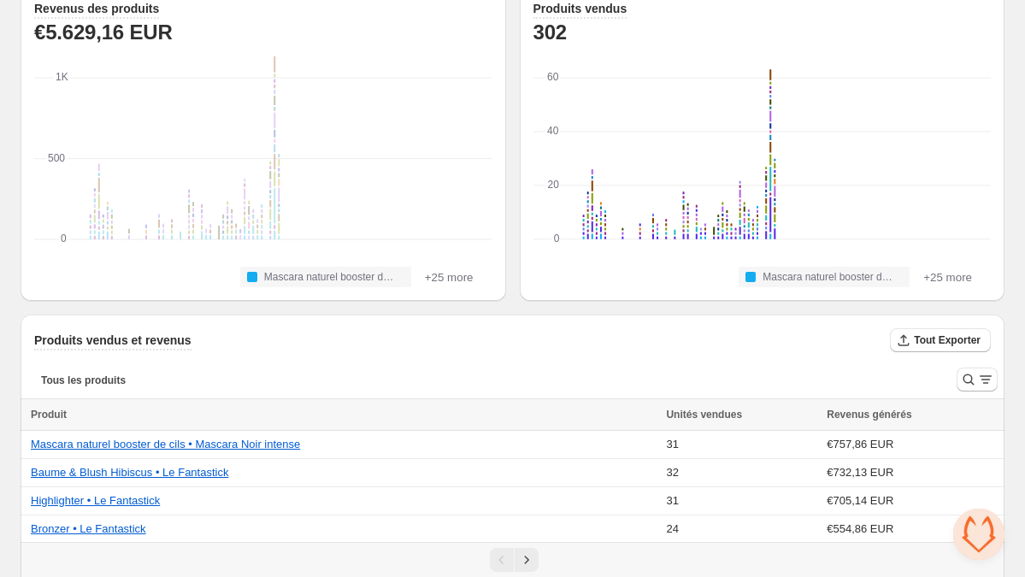
scroll to position [187, 0]
